Goal: Task Accomplishment & Management: Complete application form

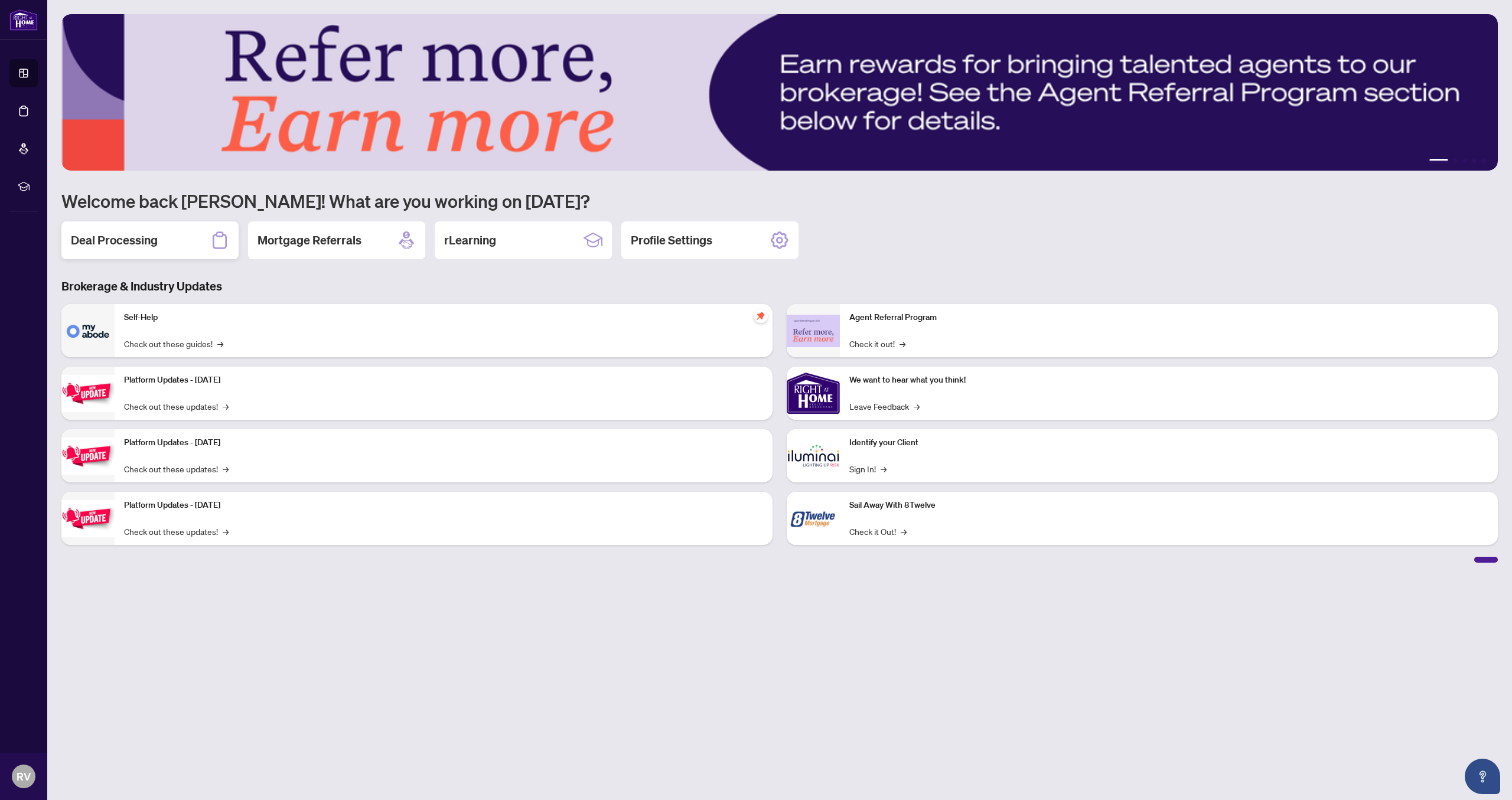
click at [145, 240] on h2 "Deal Processing" at bounding box center [114, 240] width 87 height 16
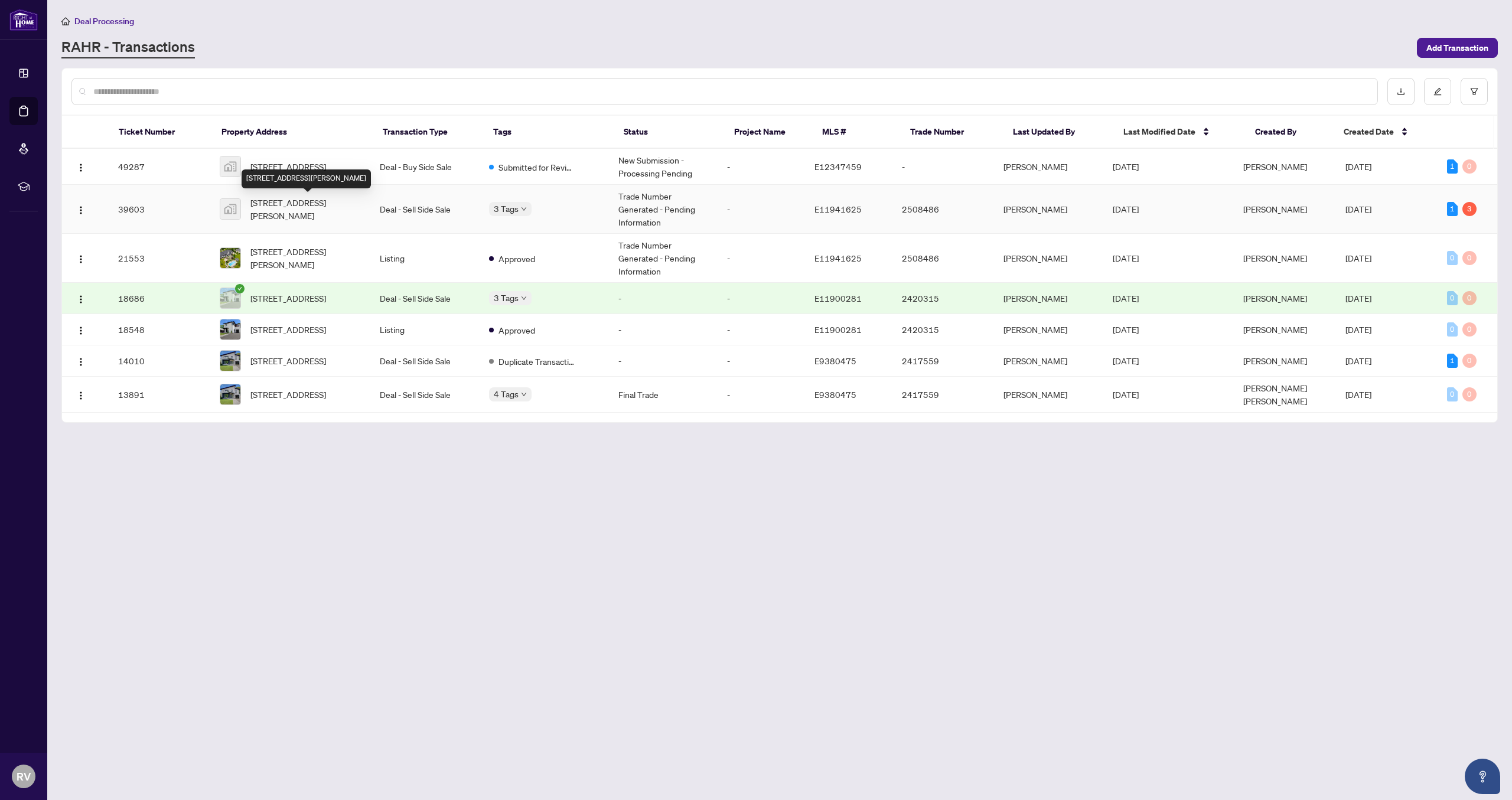
click at [267, 202] on span "[STREET_ADDRESS][PERSON_NAME]" at bounding box center [306, 209] width 111 height 26
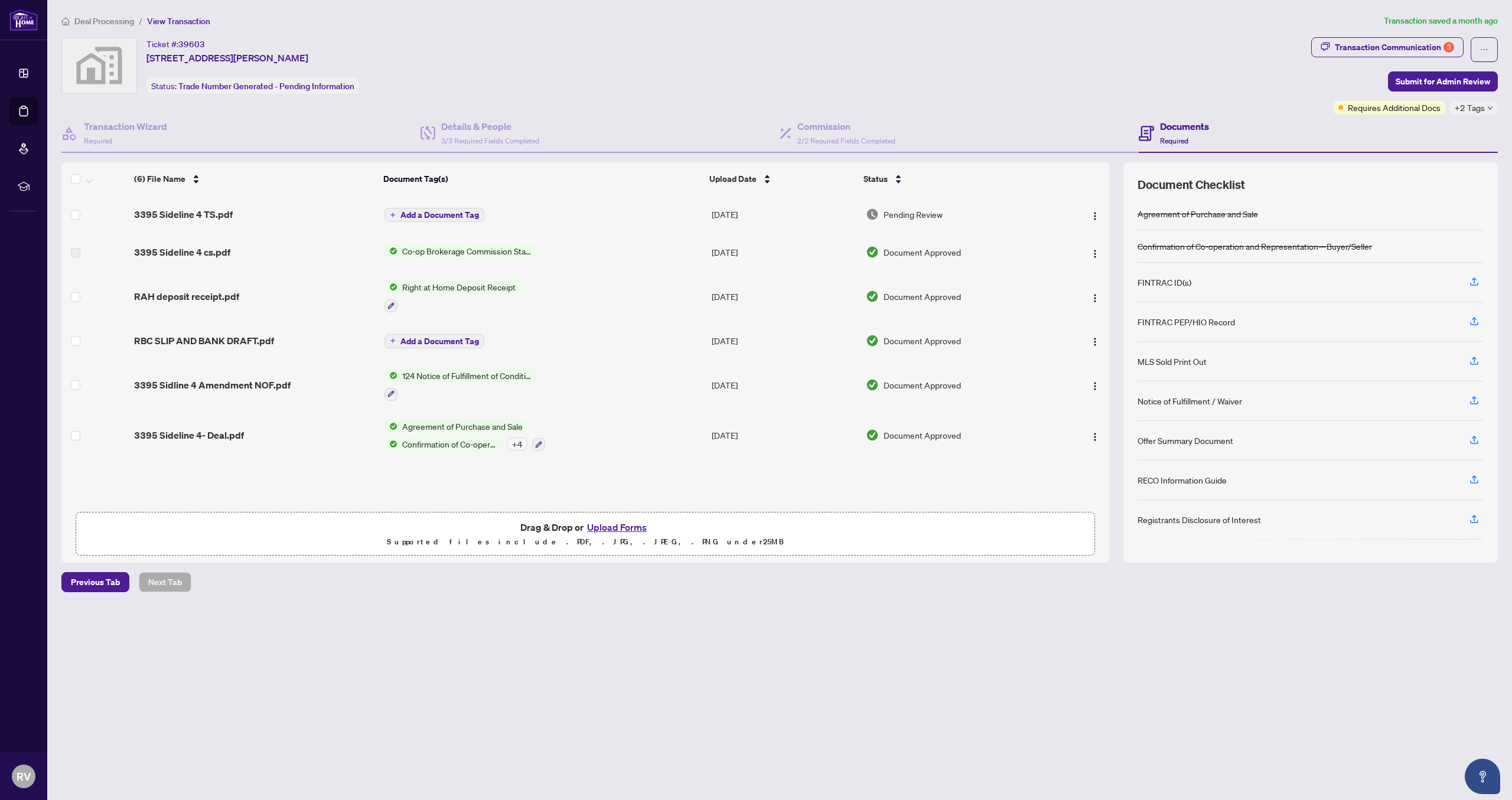
click at [520, 250] on span "Co-op Brokerage Commission Statement" at bounding box center [467, 251] width 140 height 13
click at [475, 290] on span "Co-op Brokerage Commission Statement" at bounding box center [466, 290] width 160 height 13
click at [631, 238] on td "Co-op Brokerage Commission Statement" at bounding box center [543, 251] width 327 height 38
click at [1091, 253] on img "button" at bounding box center [1095, 254] width 10 height 10
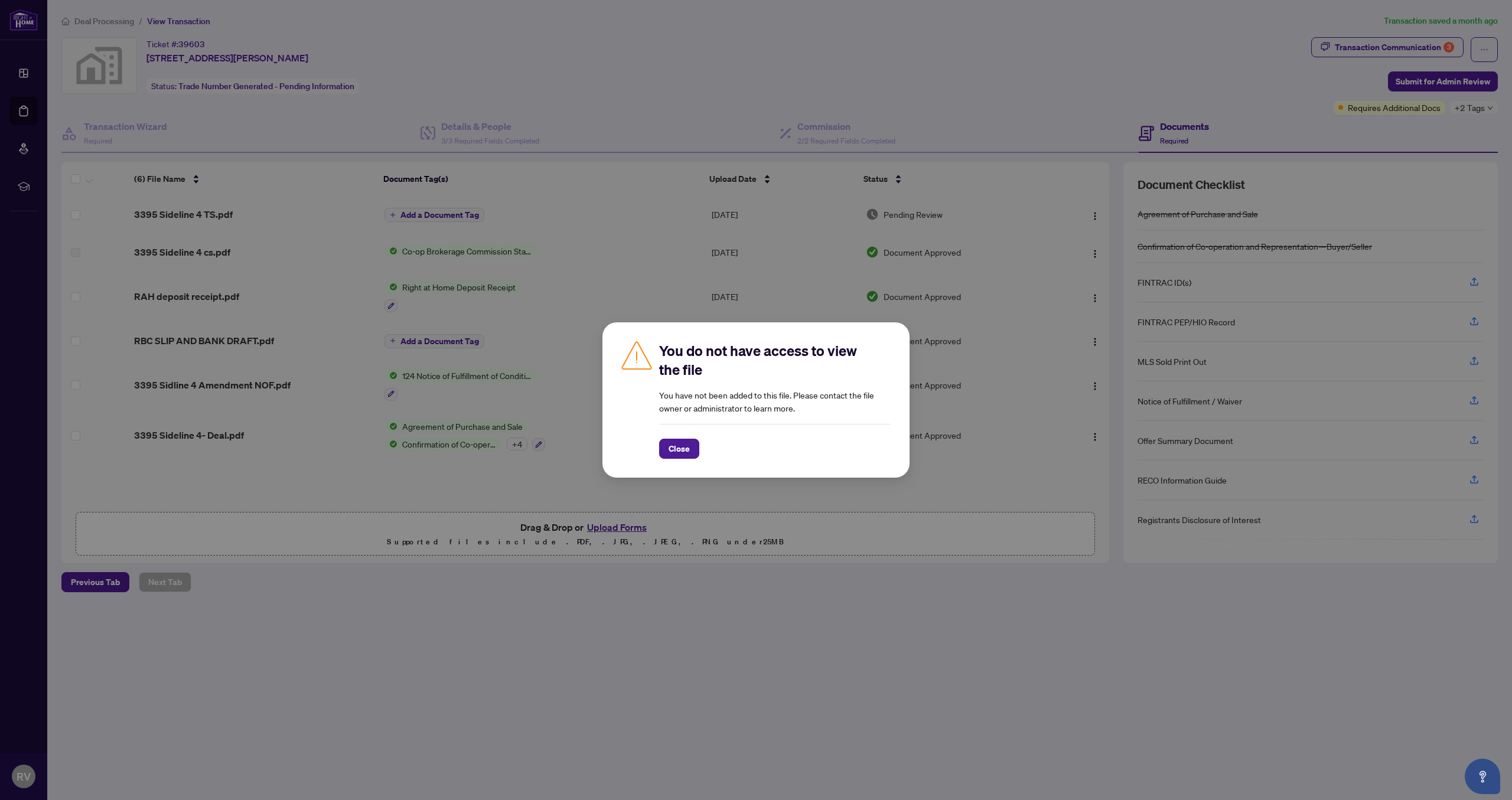
click at [552, 232] on div "You do not have access to view the file You have not been added to this file. P…" at bounding box center [756, 400] width 1512 height 800
click at [686, 445] on span "Close" at bounding box center [679, 449] width 21 height 19
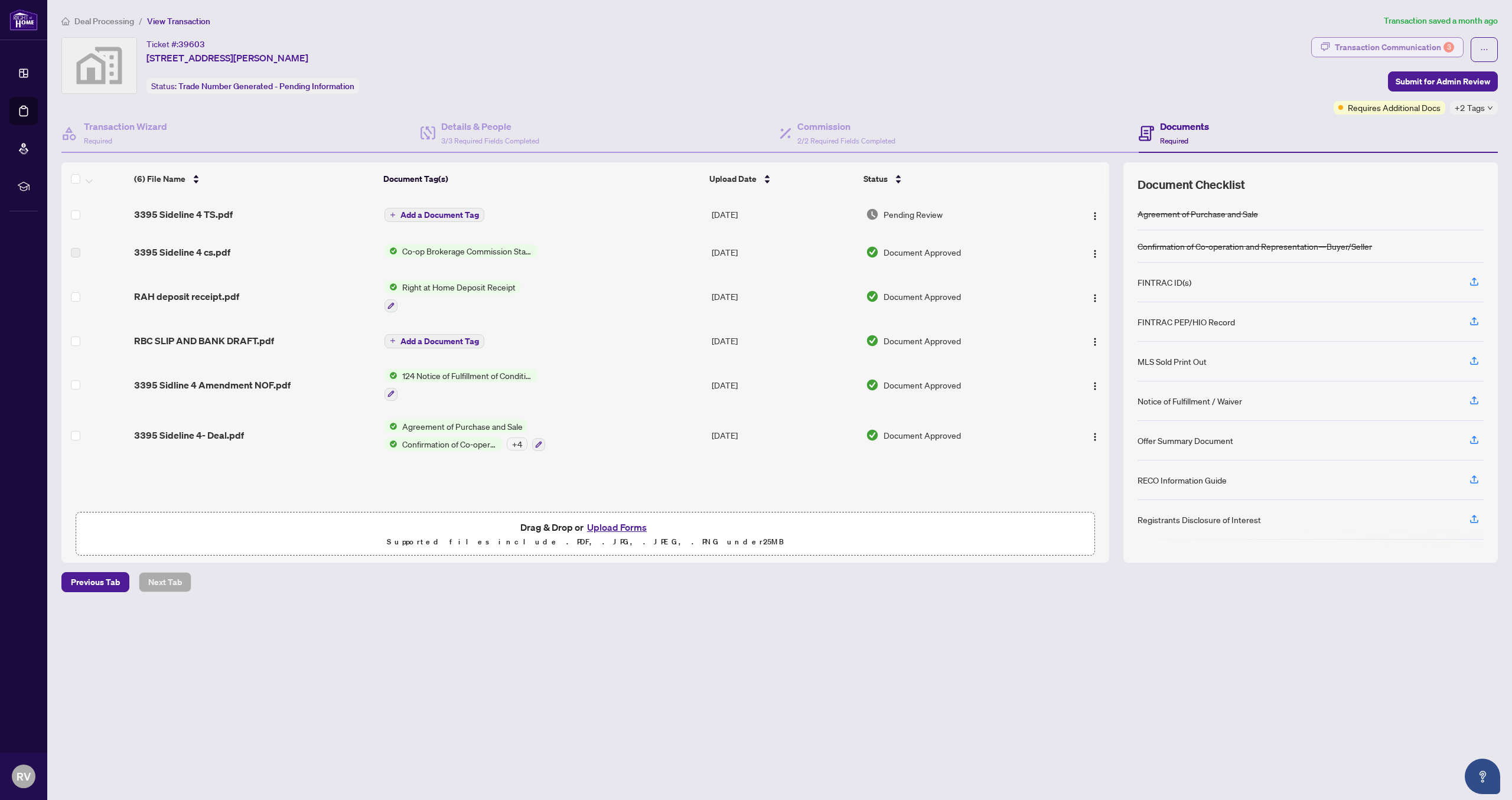
click at [1390, 45] on div "Transaction Communication 3" at bounding box center [1394, 47] width 120 height 19
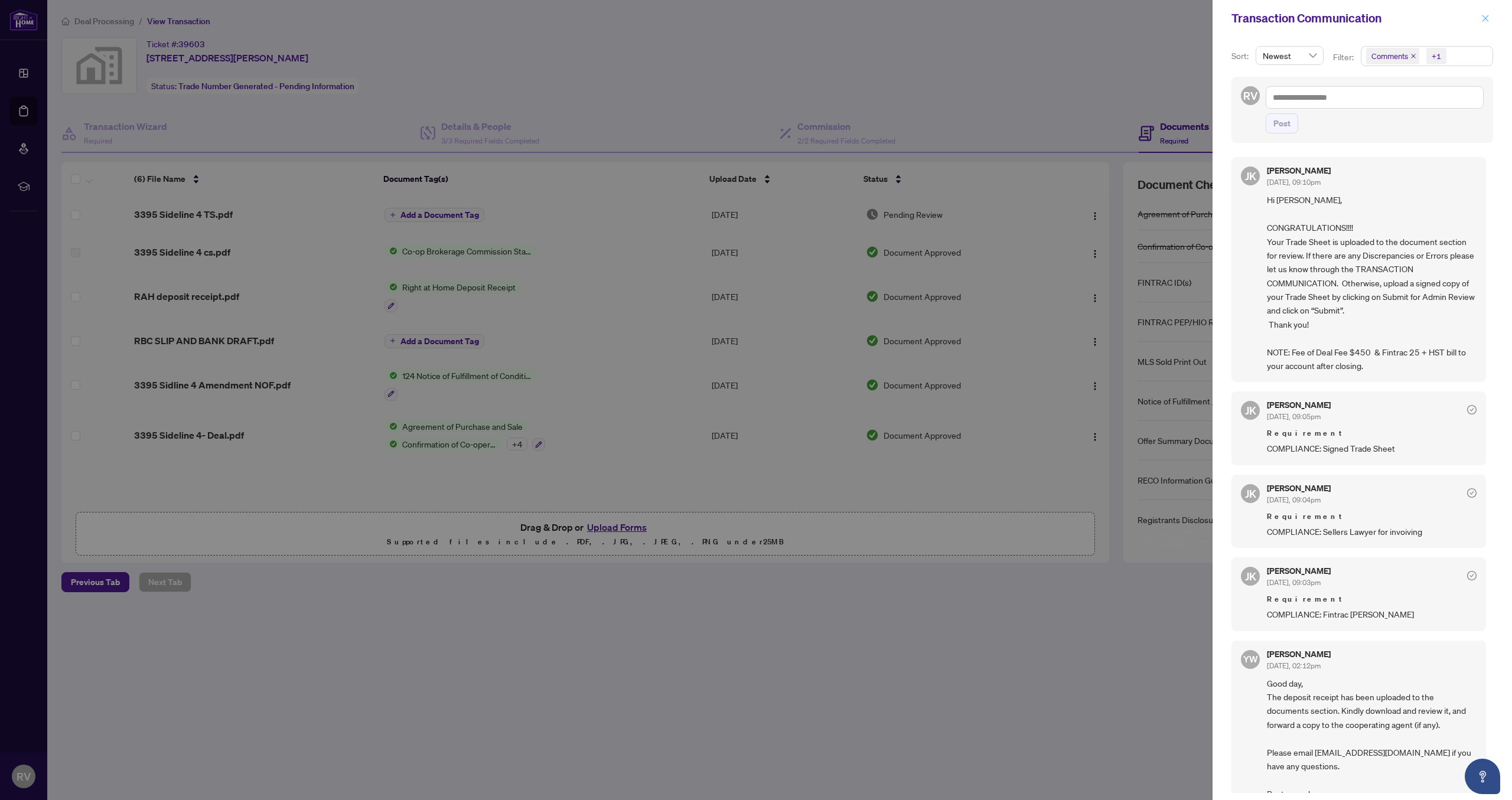
click at [1485, 20] on icon "close" at bounding box center [1485, 18] width 8 height 8
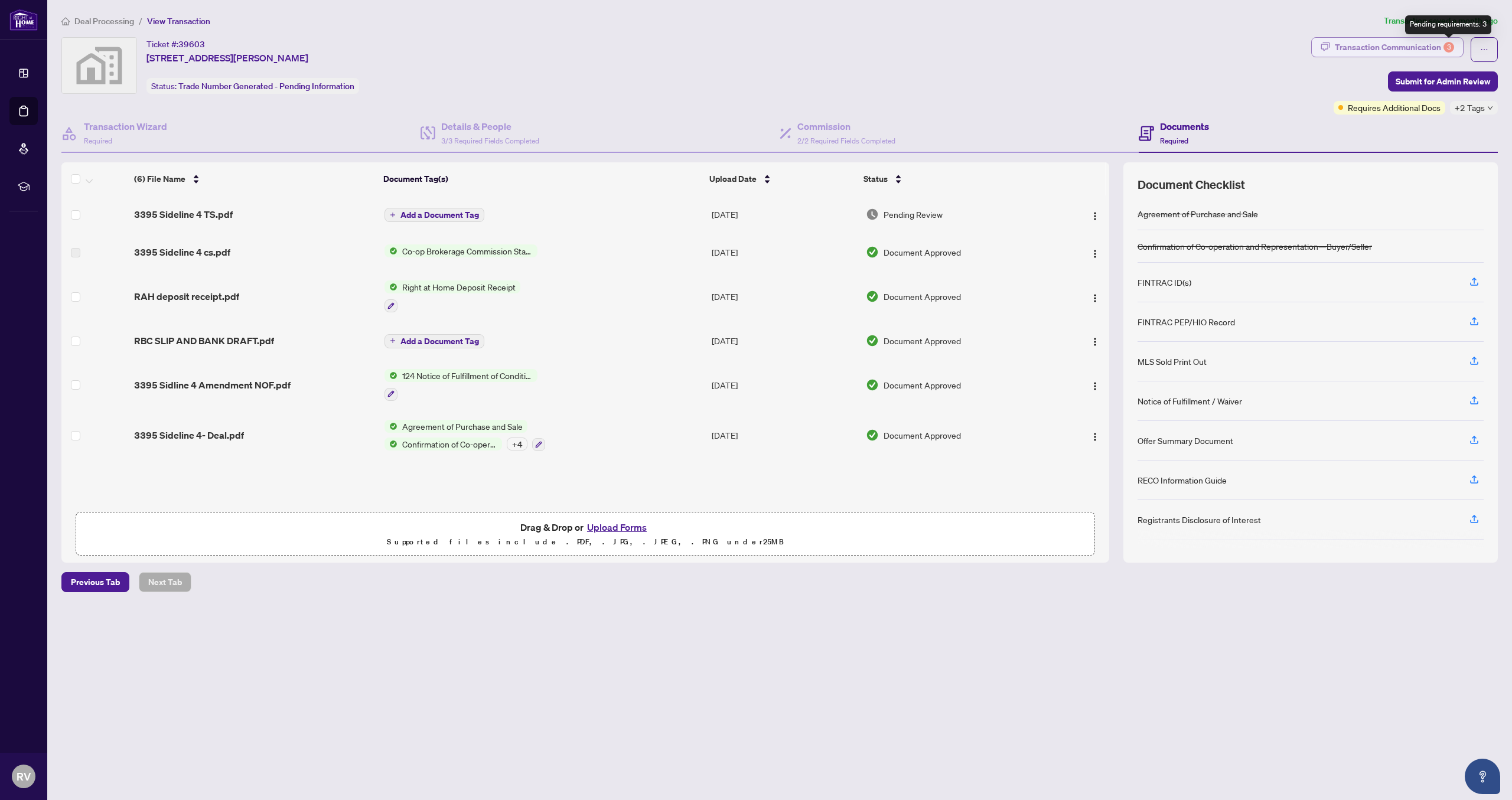
click at [1450, 46] on div "3" at bounding box center [1448, 47] width 11 height 11
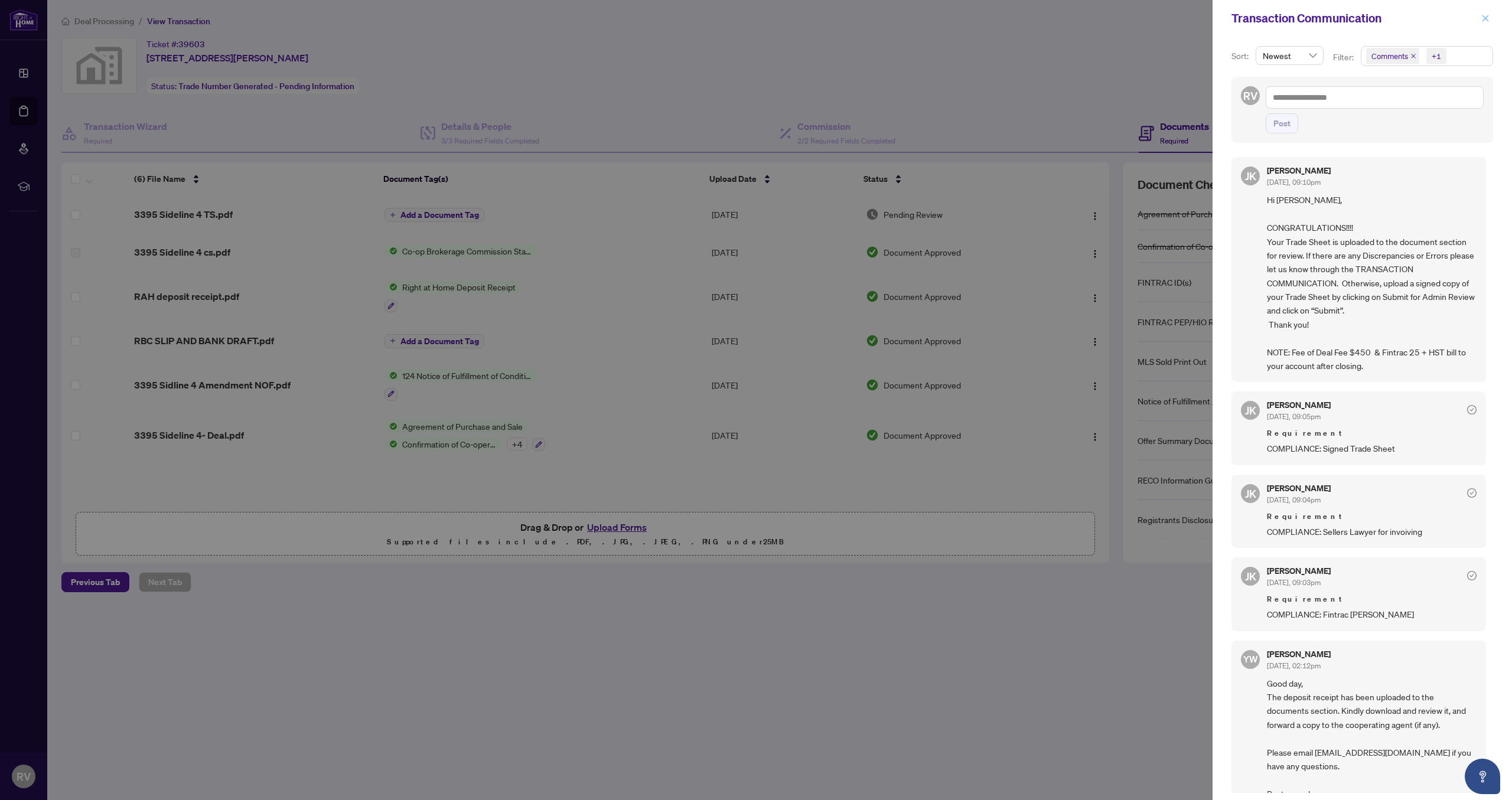
click at [1486, 18] on icon "close" at bounding box center [1485, 18] width 8 height 8
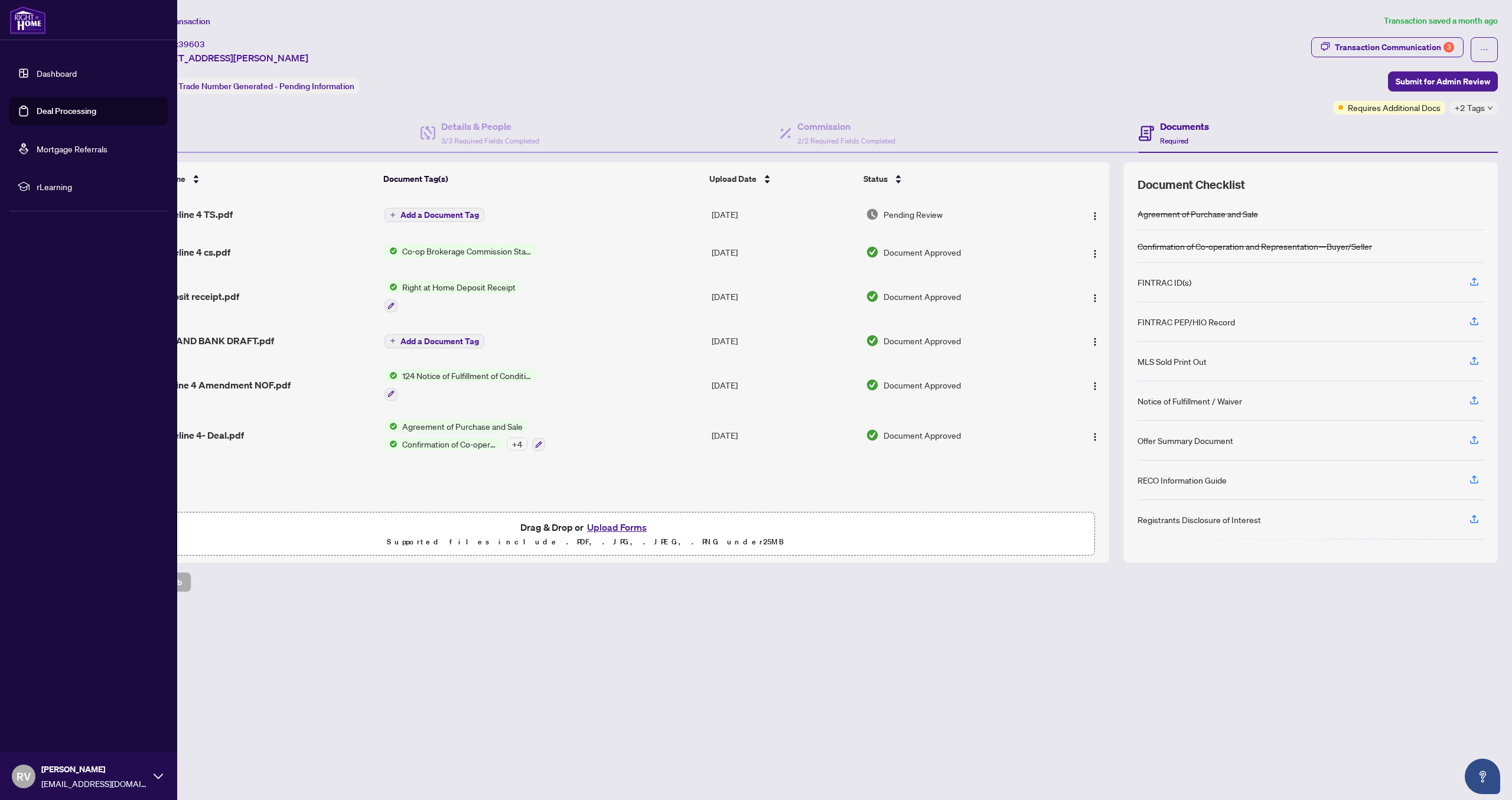
click at [68, 115] on link "Deal Processing" at bounding box center [66, 111] width 59 height 11
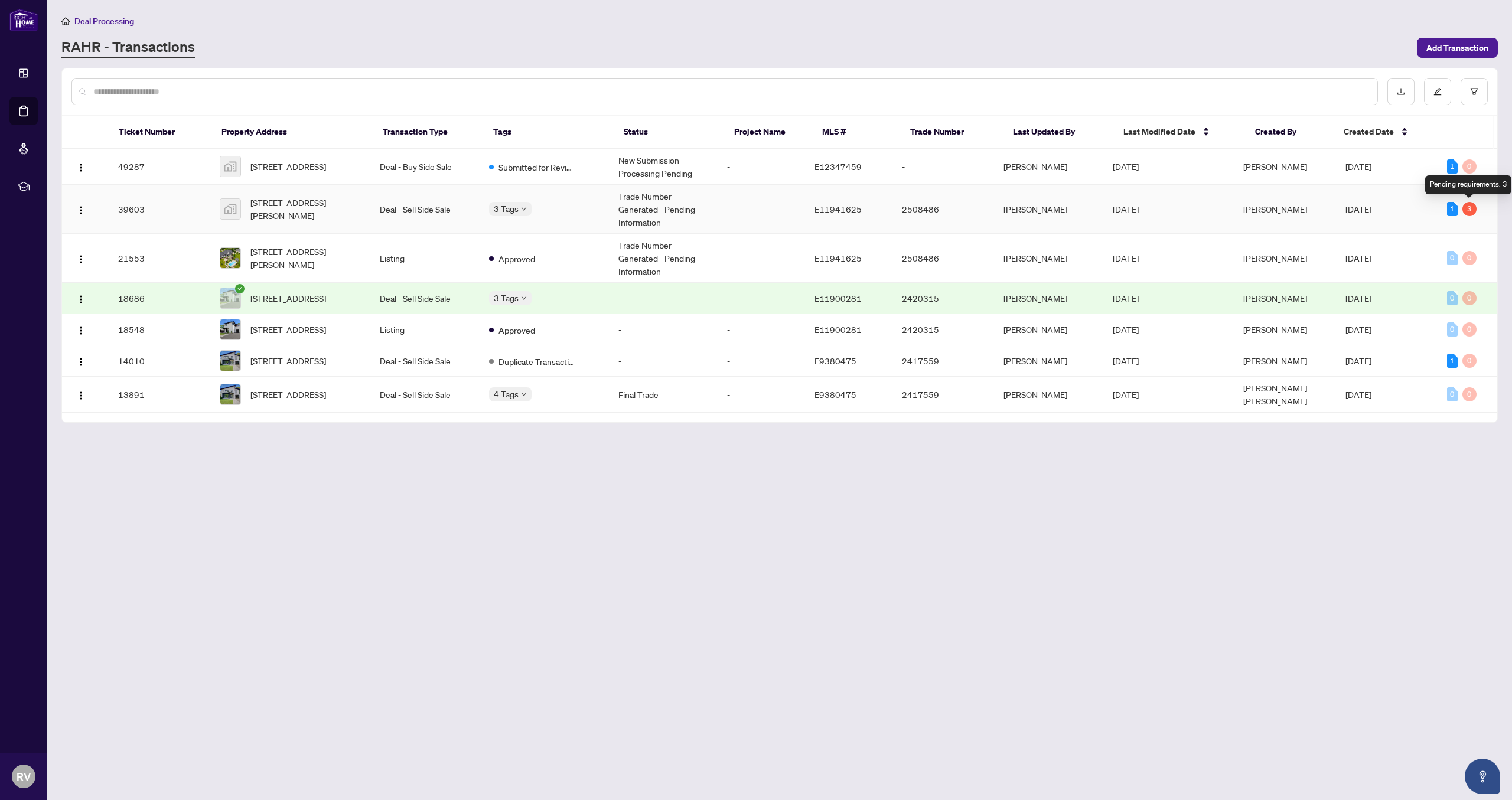
click at [1470, 211] on div "3" at bounding box center [1469, 208] width 14 height 14
click at [1470, 210] on div "3" at bounding box center [1469, 208] width 14 height 14
click at [1452, 210] on div "1" at bounding box center [1453, 208] width 11 height 14
click at [329, 198] on span "[STREET_ADDRESS][PERSON_NAME]" at bounding box center [306, 209] width 111 height 26
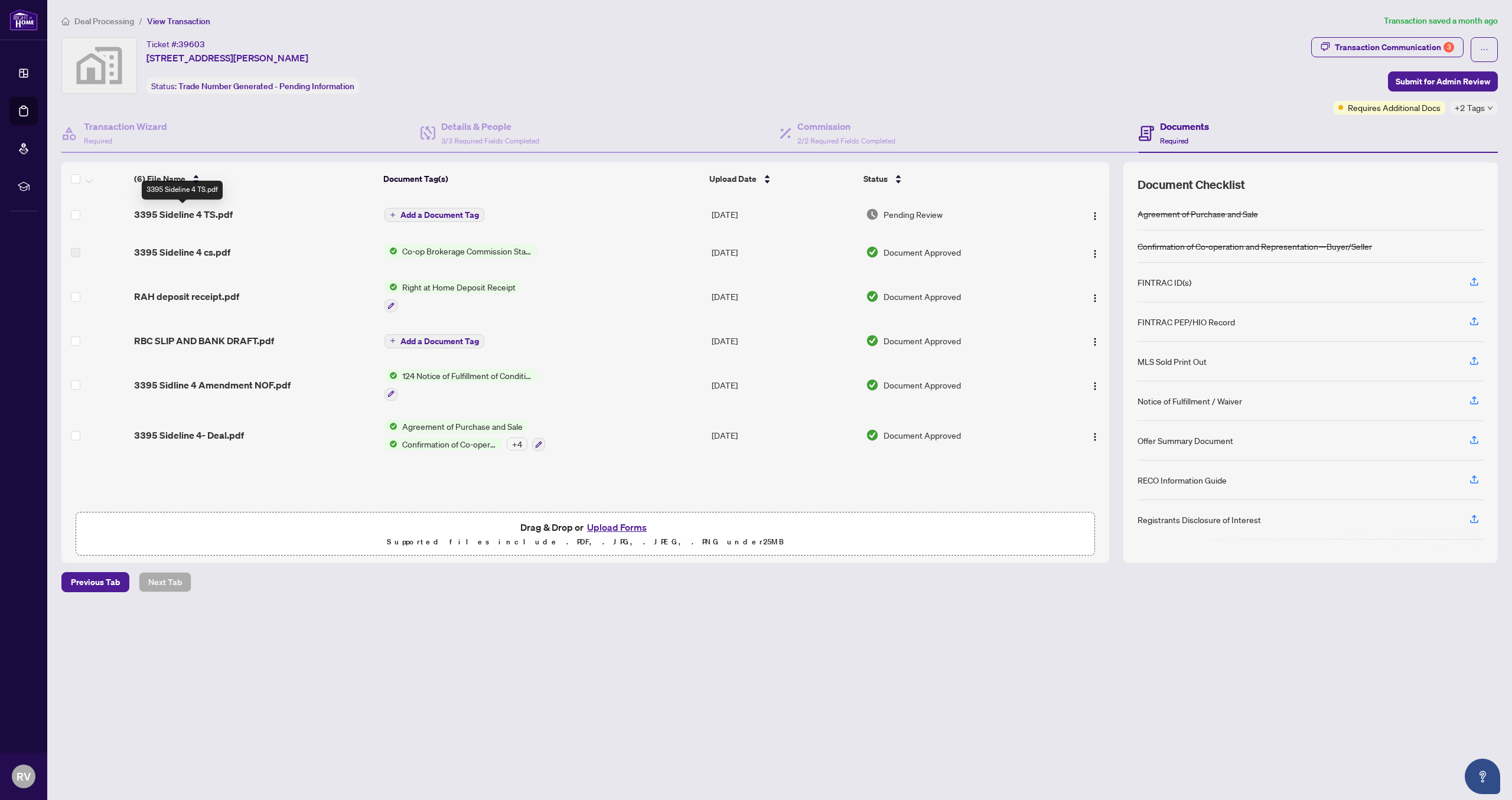
click at [214, 212] on span "3395 Sideline 4 TS.pdf" at bounding box center [183, 214] width 98 height 14
click at [460, 132] on h4 "Details & People" at bounding box center [489, 126] width 98 height 14
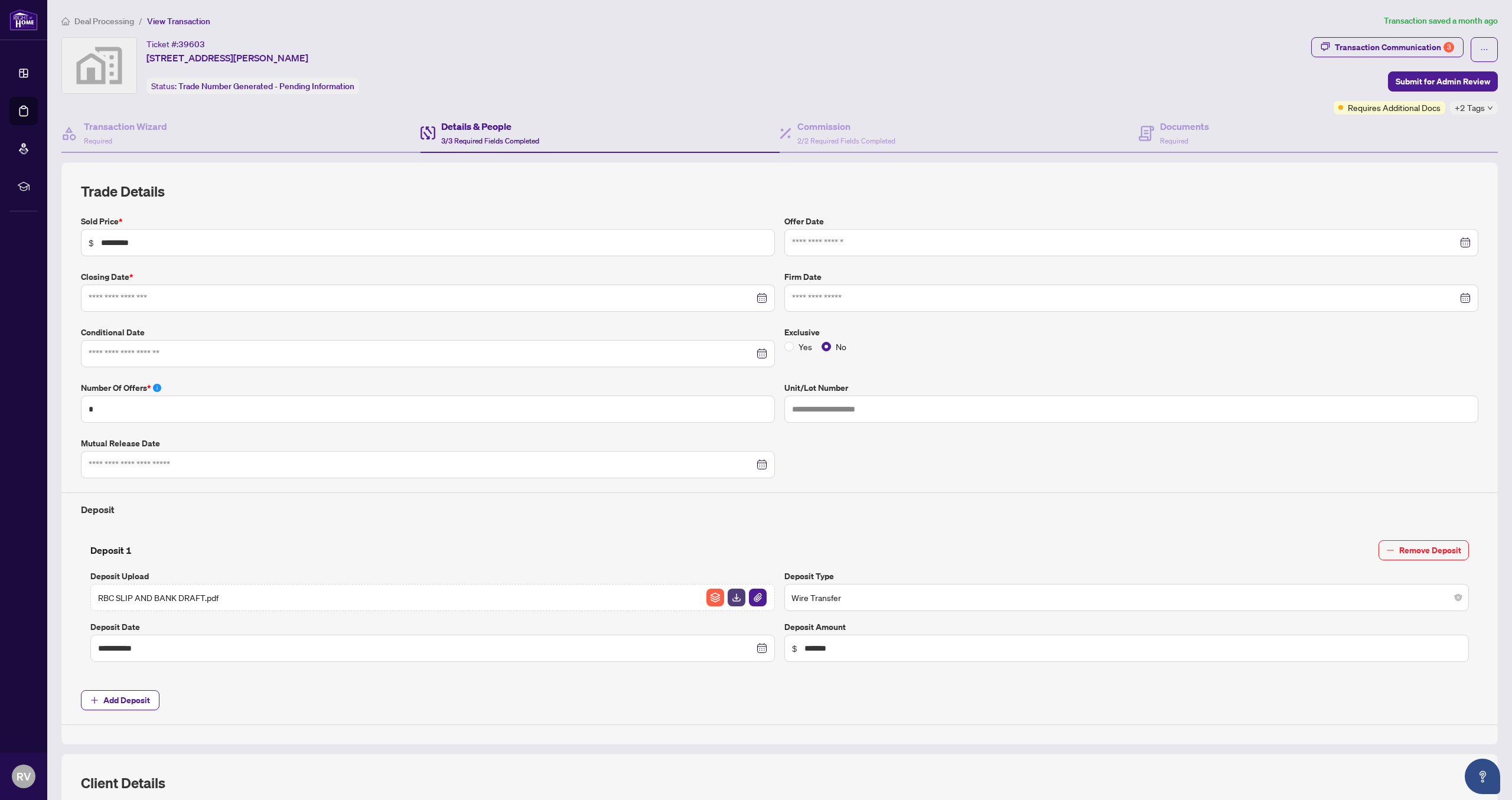
type input "**********"
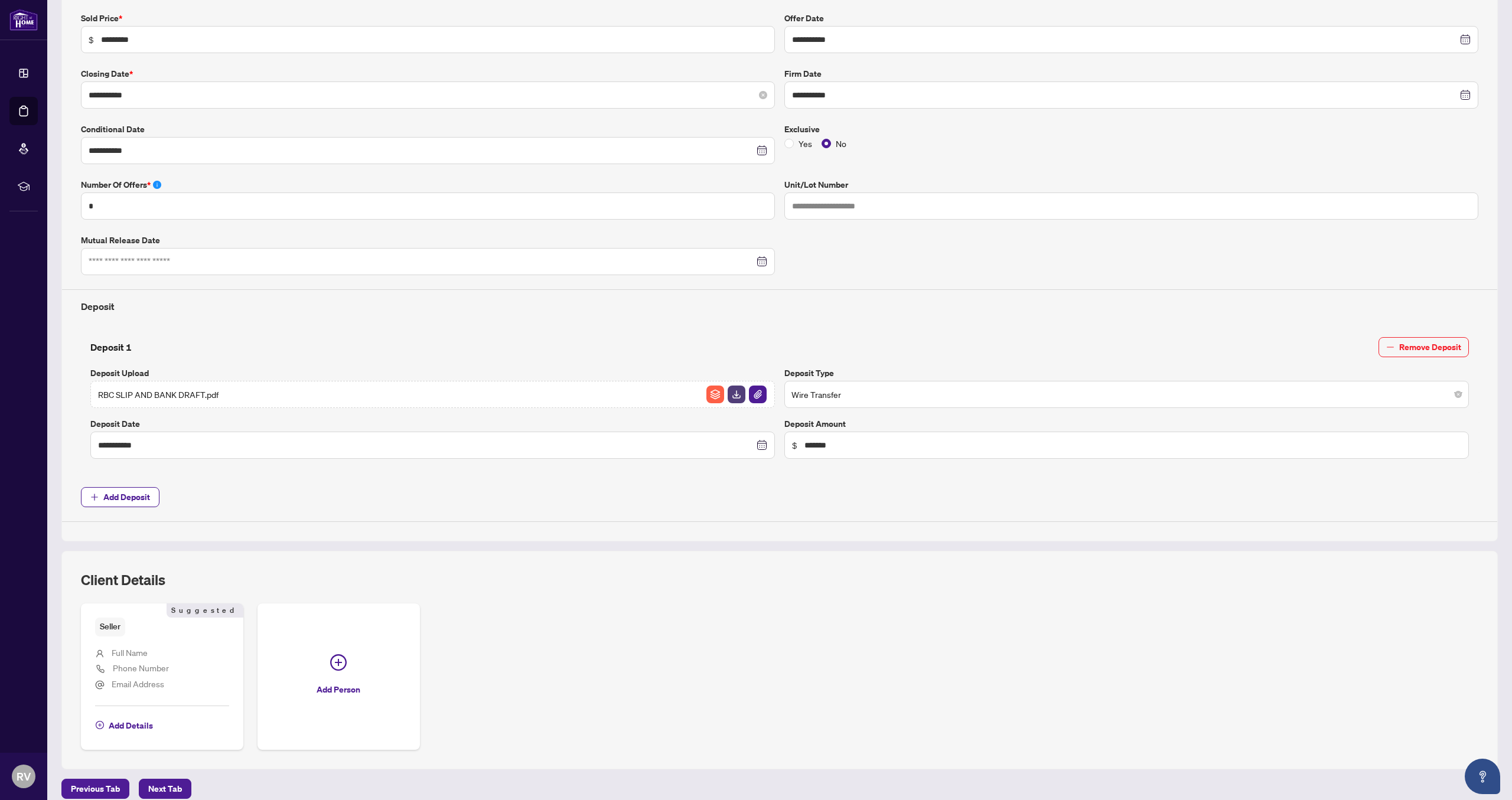
scroll to position [257, 0]
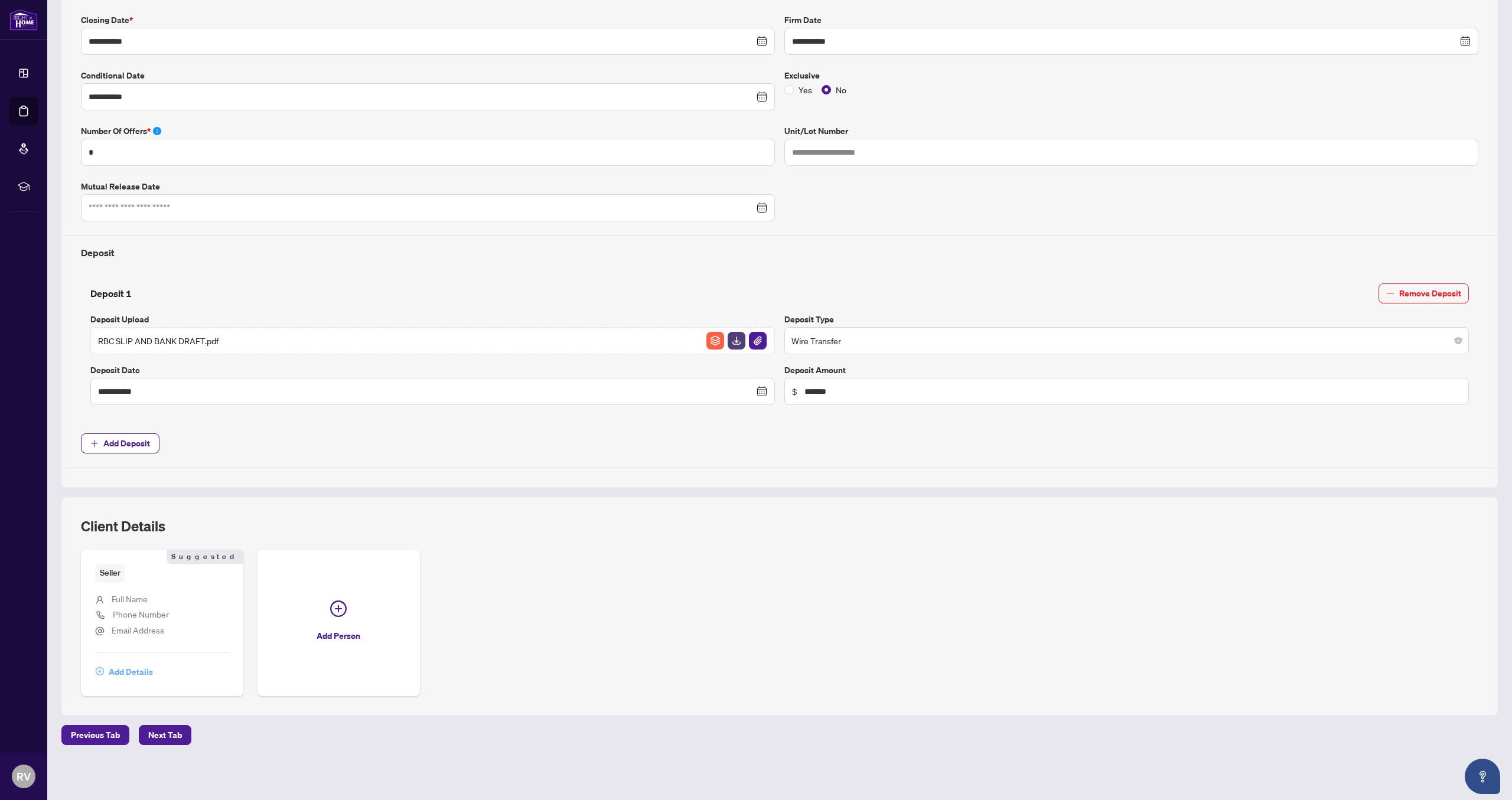
click at [127, 669] on span "Add Details" at bounding box center [131, 672] width 44 height 19
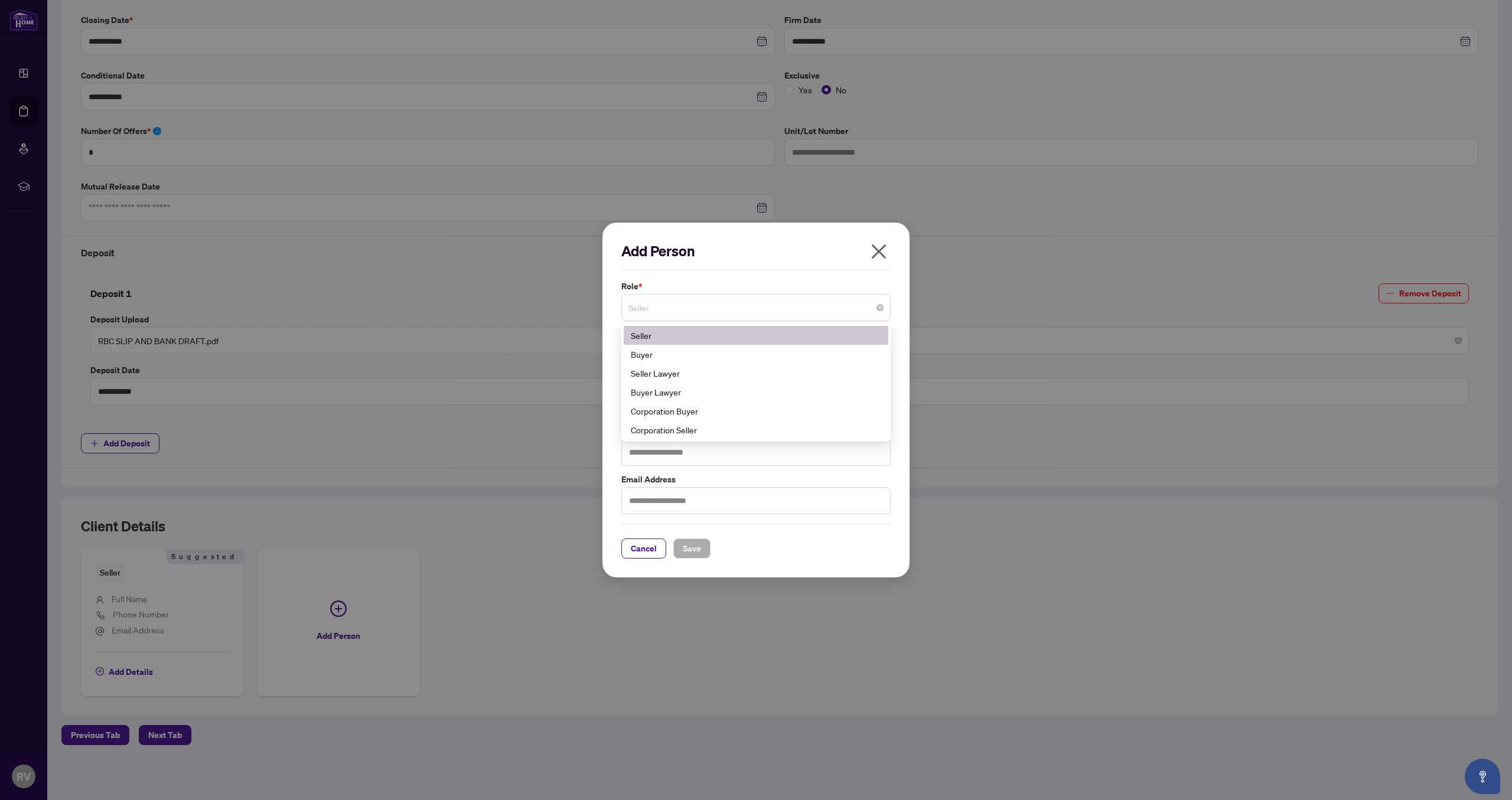
click at [876, 311] on span "Seller" at bounding box center [755, 307] width 255 height 23
click at [671, 371] on div "Seller Lawyer" at bounding box center [756, 372] width 250 height 13
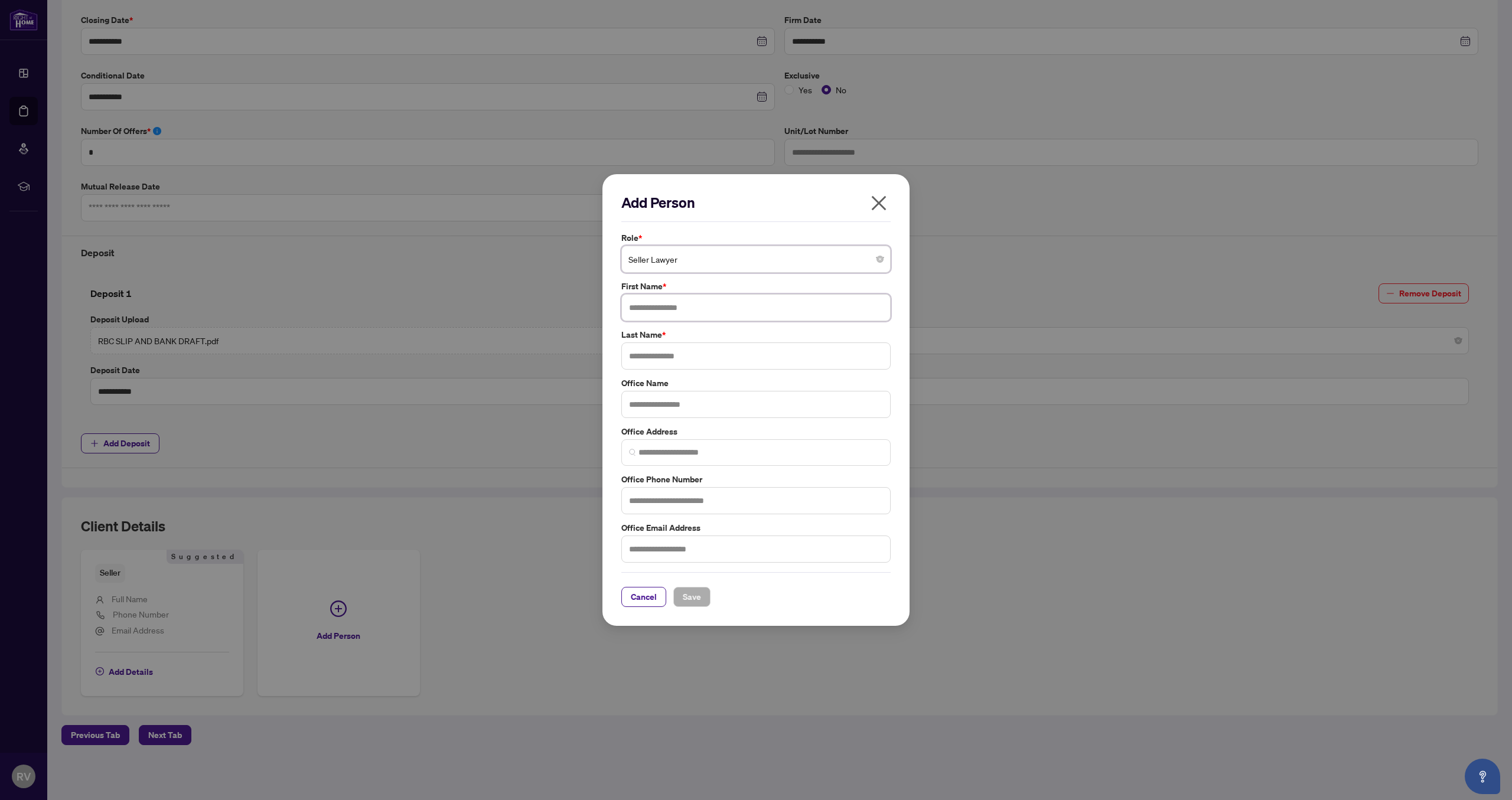
click at [662, 308] on input "text" at bounding box center [756, 307] width 269 height 27
type input "******"
click at [640, 353] on input "text" at bounding box center [756, 356] width 269 height 27
type input "*******"
click at [644, 409] on input "text" at bounding box center [756, 404] width 269 height 27
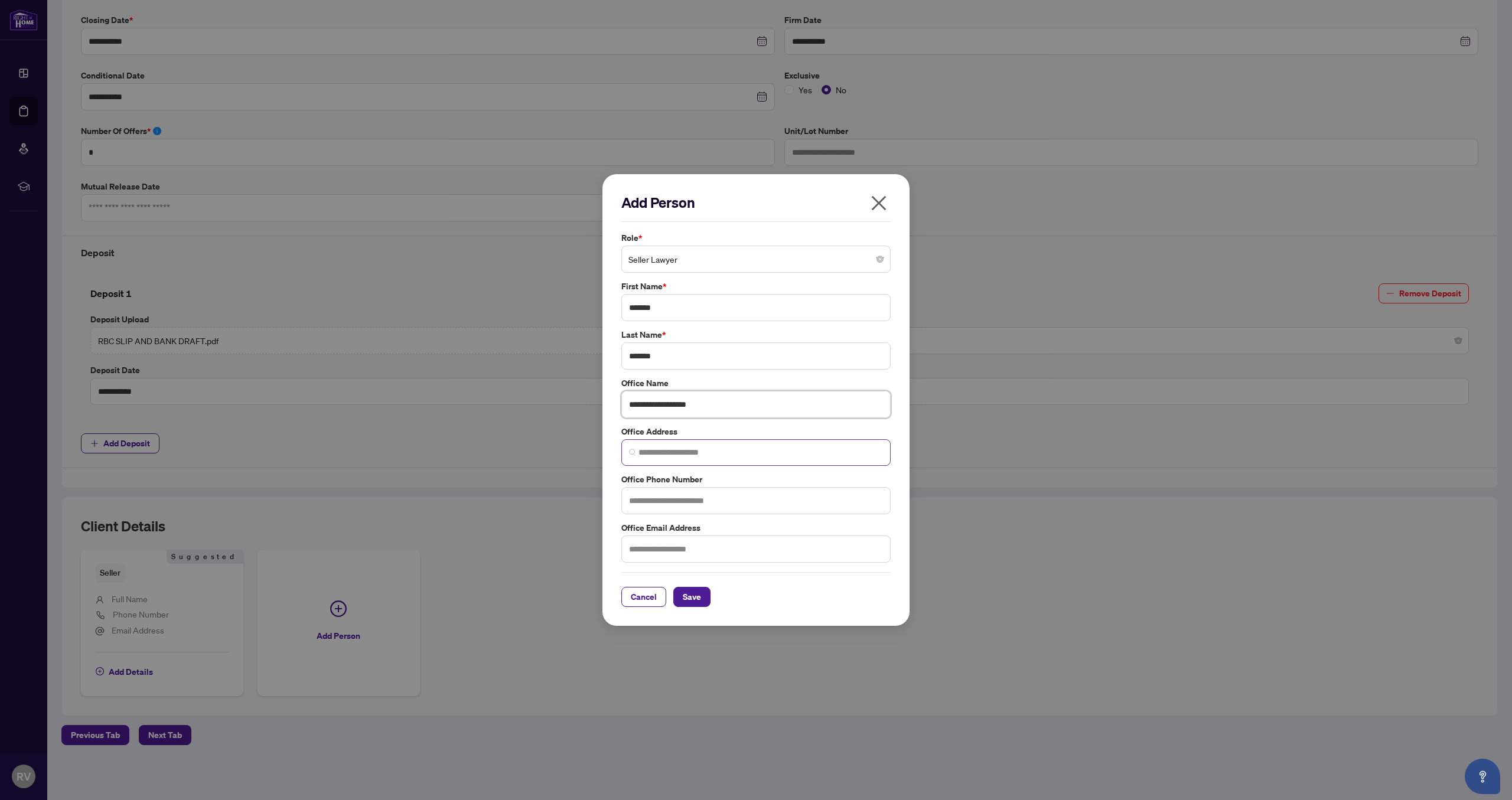
type input "**********"
click at [671, 454] on input "search" at bounding box center [761, 452] width 245 height 12
click at [677, 454] on input "***" at bounding box center [761, 452] width 245 height 12
click at [707, 475] on span "[STREET_ADDRESS]" at bounding box center [679, 480] width 76 height 13
type input "**********"
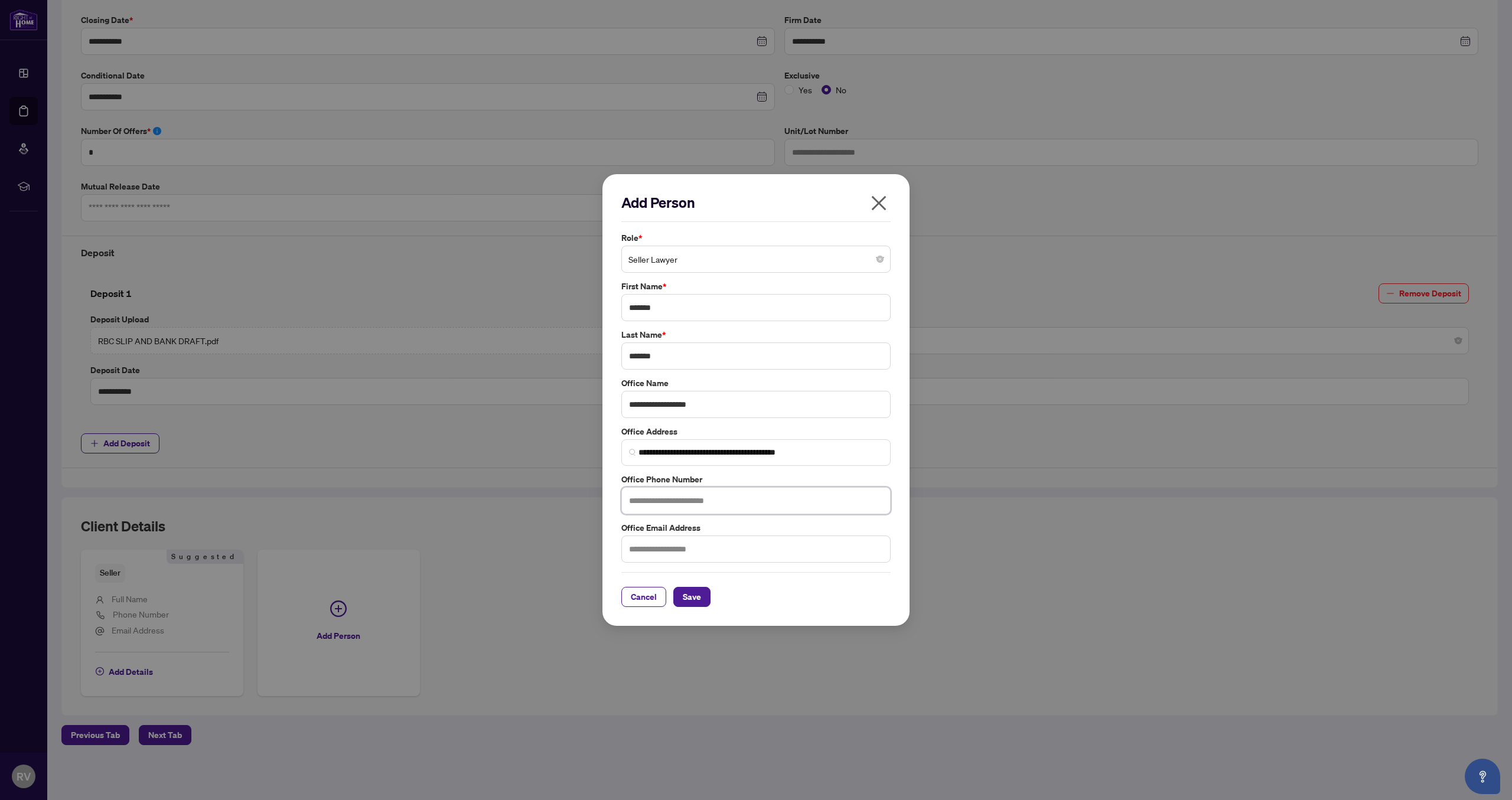
click at [687, 493] on input "text" at bounding box center [756, 501] width 269 height 27
type input "**********"
click at [658, 553] on input "text" at bounding box center [756, 549] width 269 height 27
type input "**********"
click at [692, 596] on span "Save" at bounding box center [692, 597] width 18 height 19
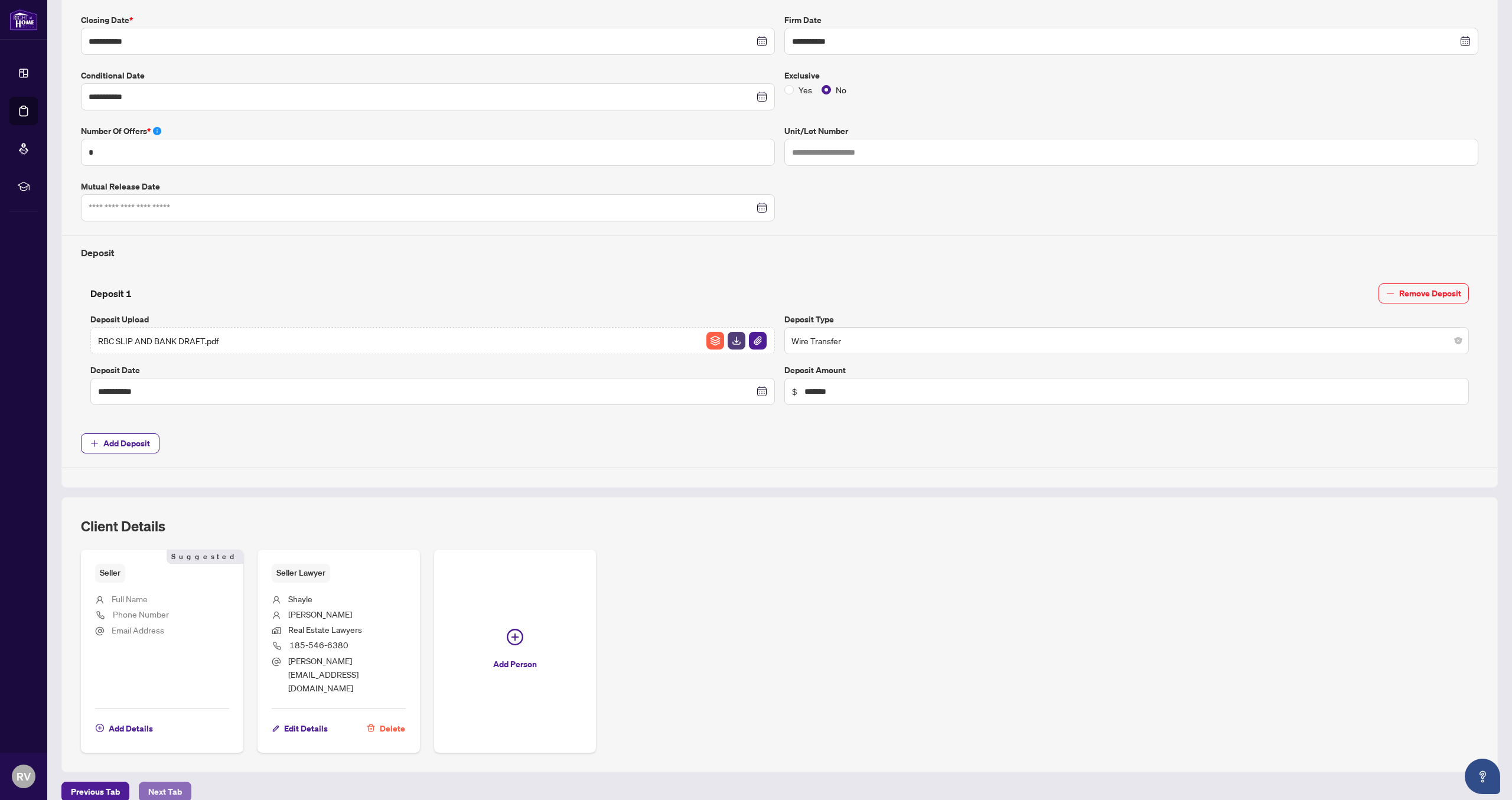
click at [153, 782] on span "Next Tab" at bounding box center [165, 792] width 33 height 19
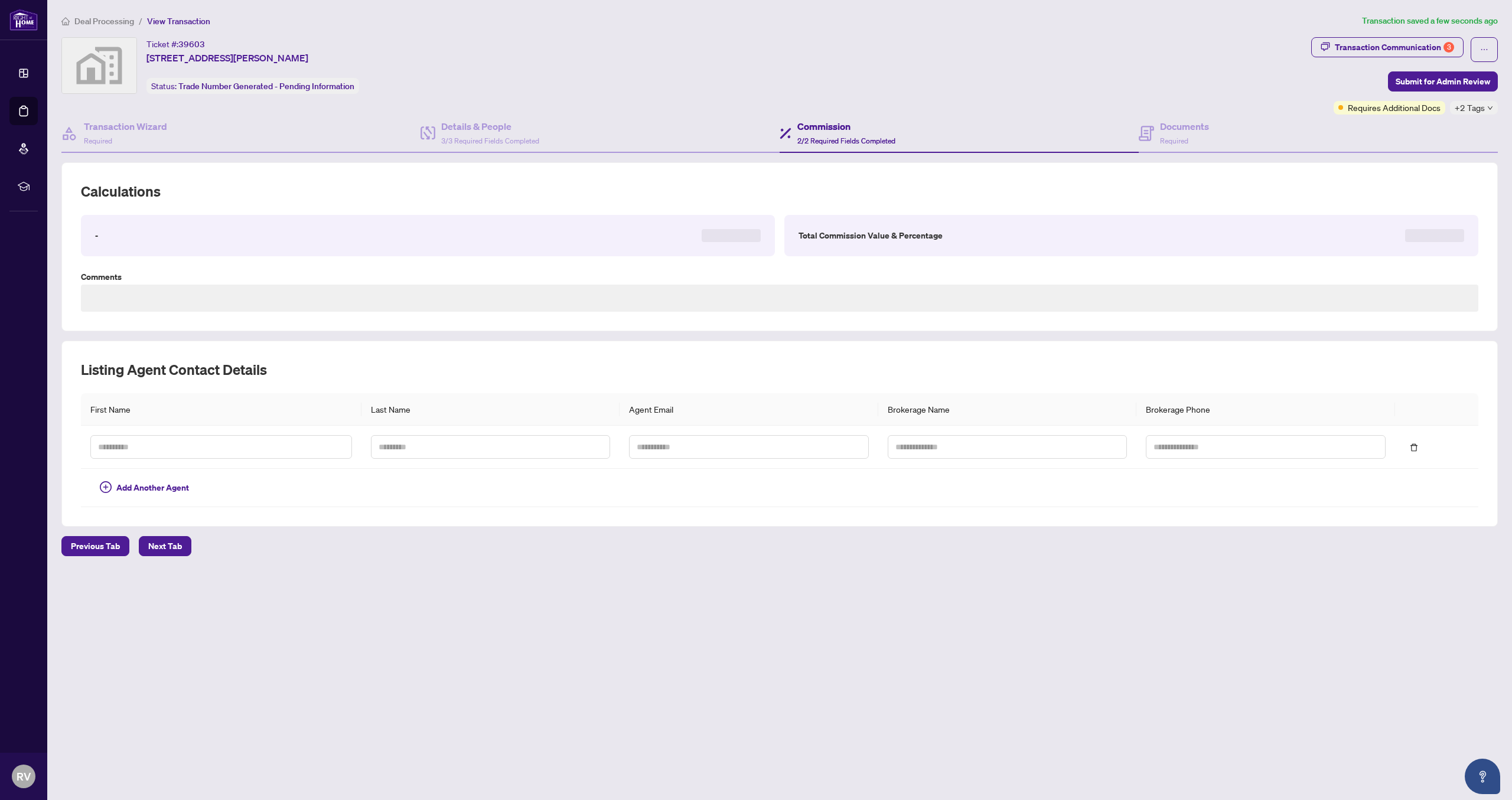
type textarea "**********"
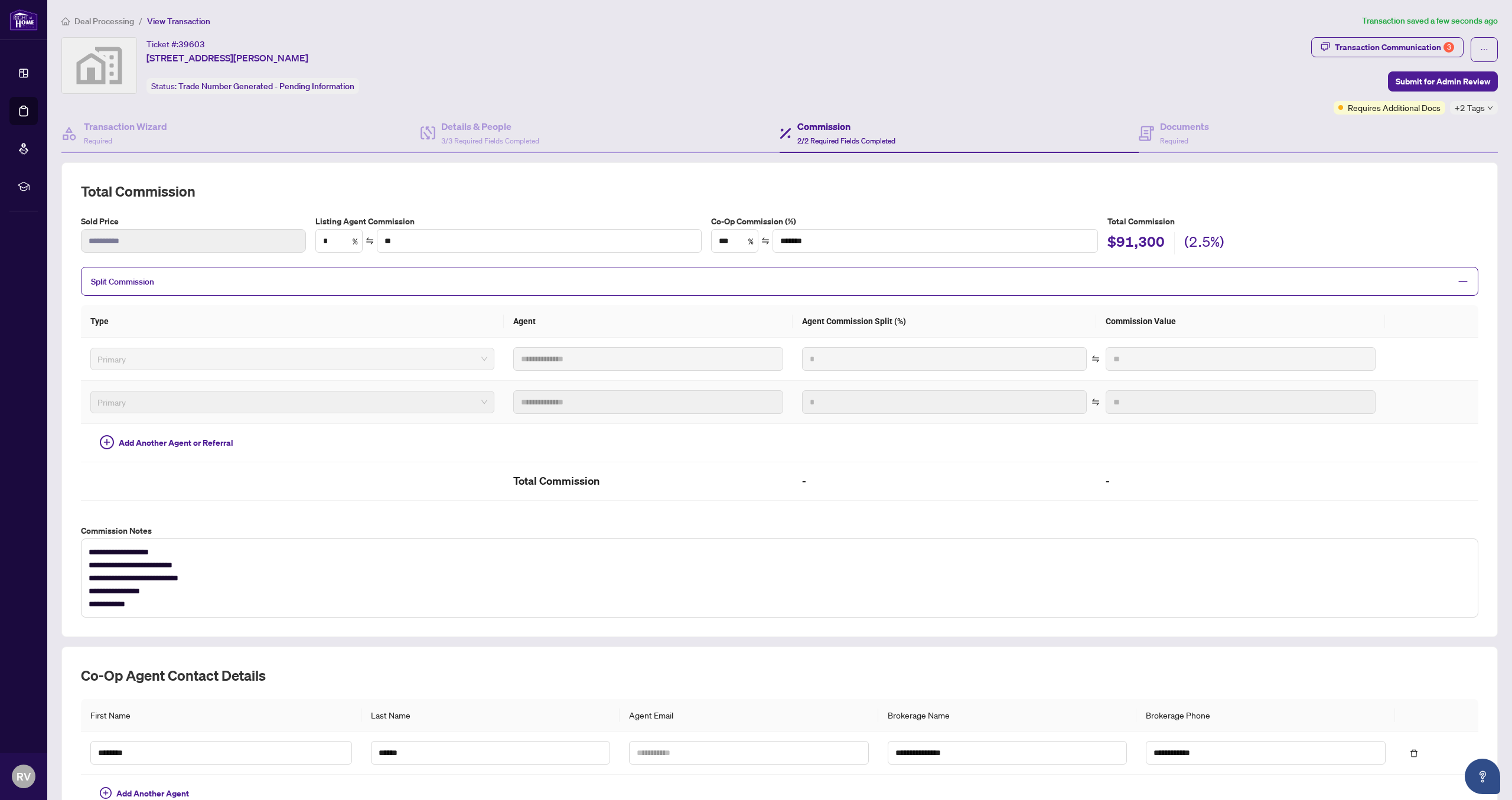
scroll to position [116, 0]
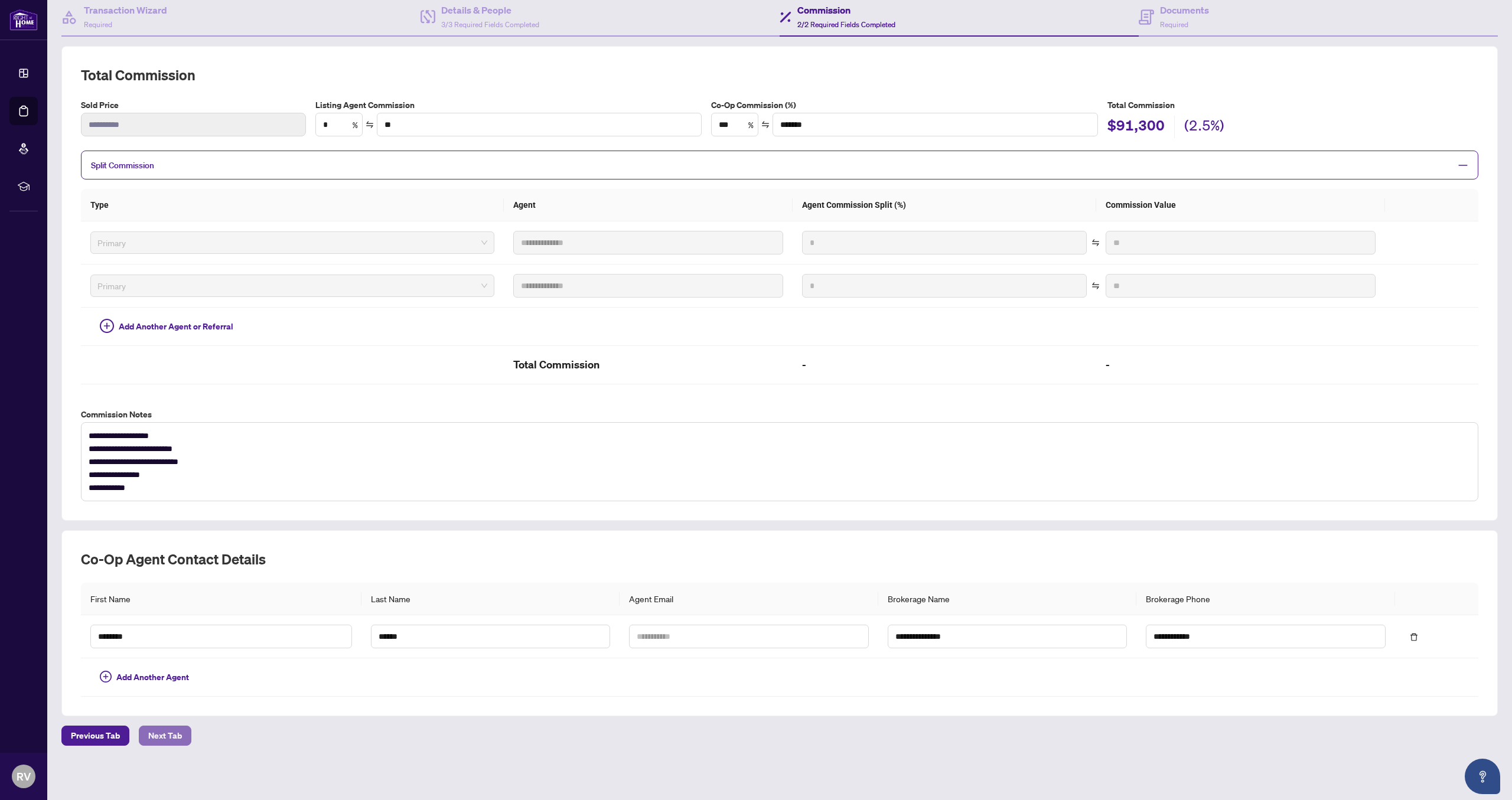
click at [163, 737] on span "Next Tab" at bounding box center [165, 736] width 33 height 19
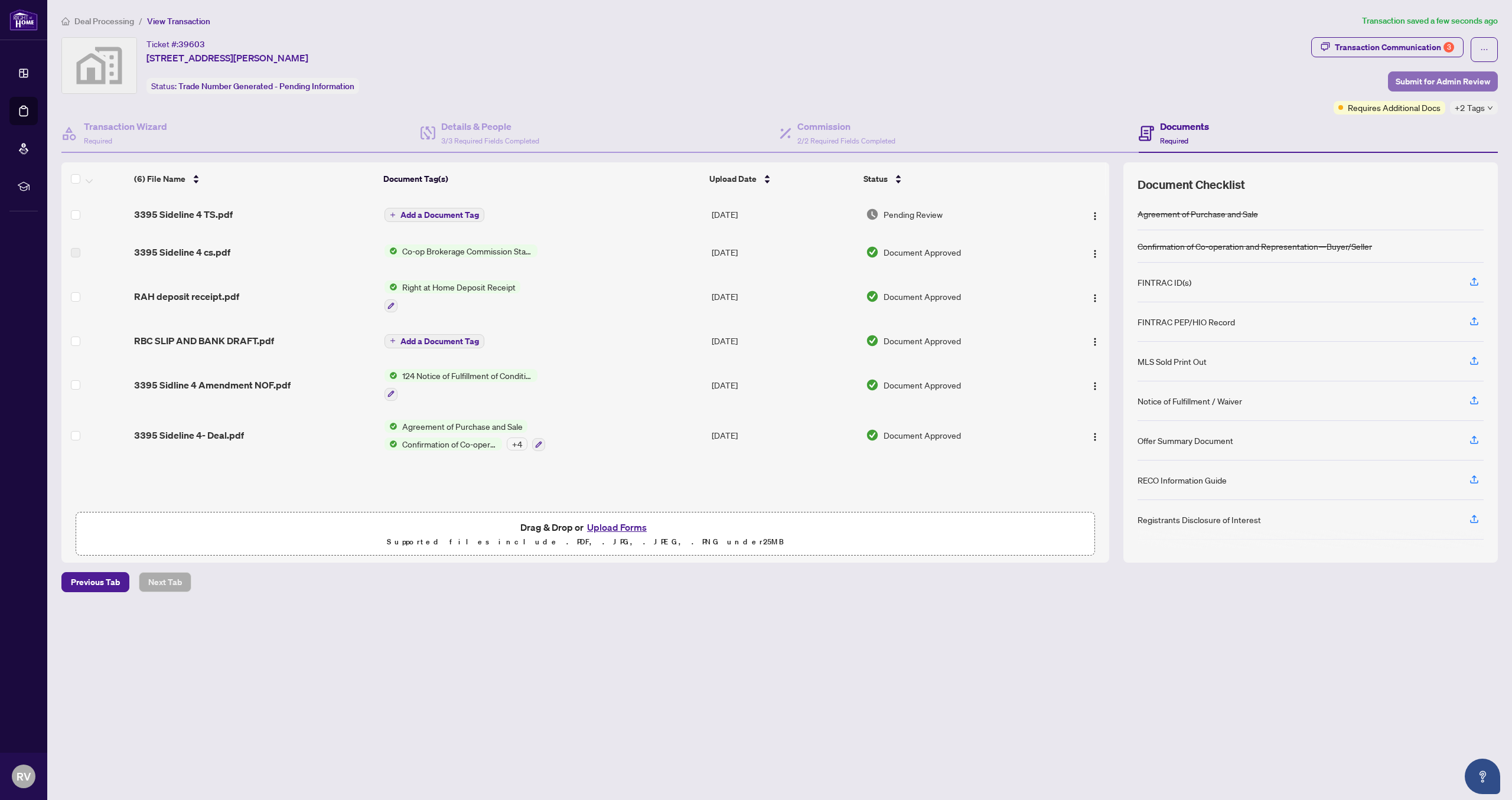
click at [1463, 86] on span "Submit for Admin Review" at bounding box center [1442, 81] width 94 height 19
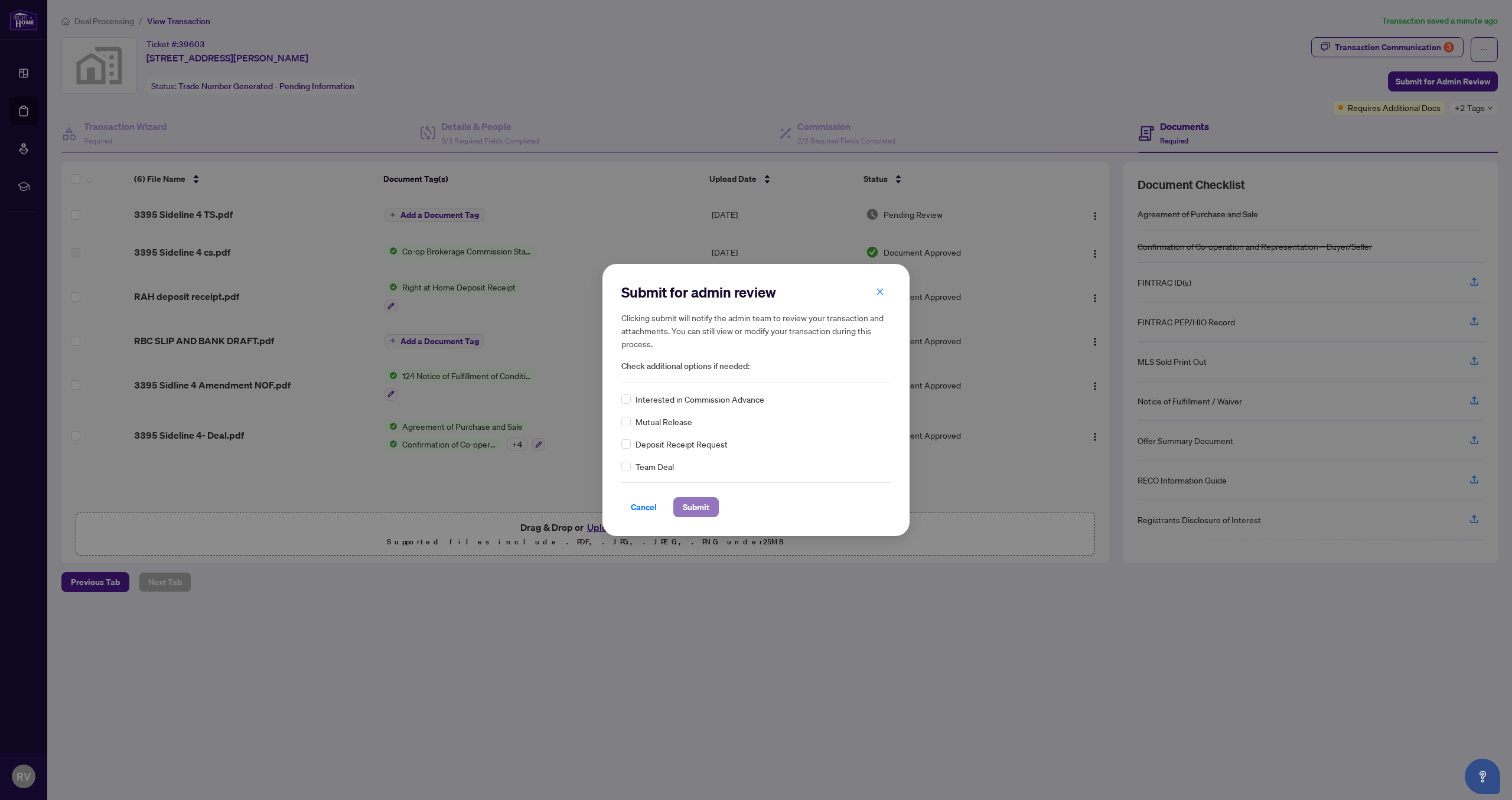
click at [701, 508] on span "Submit" at bounding box center [696, 507] width 27 height 19
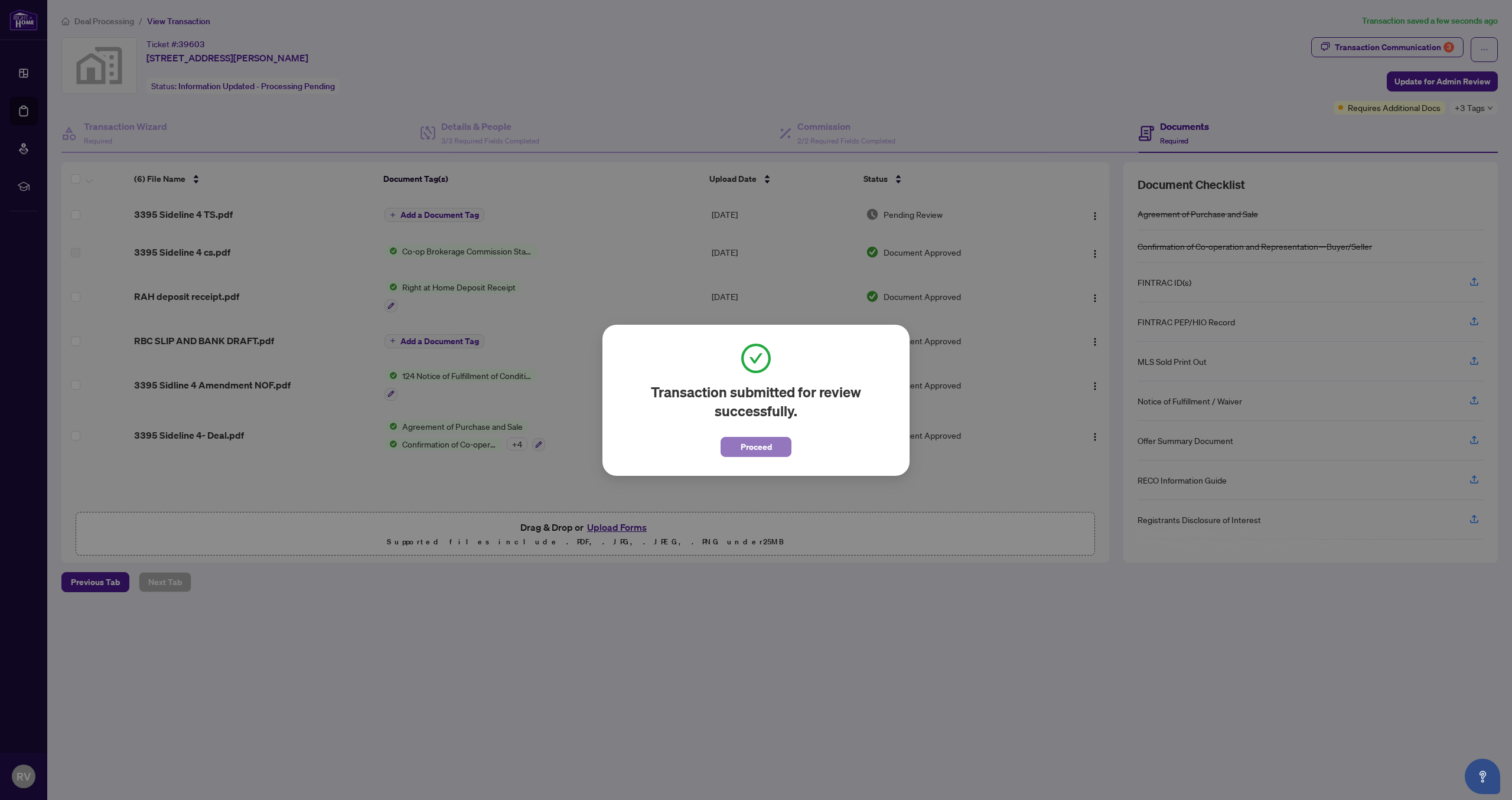
click at [745, 451] on span "Proceed" at bounding box center [756, 447] width 31 height 19
